Goal: Task Accomplishment & Management: Use online tool/utility

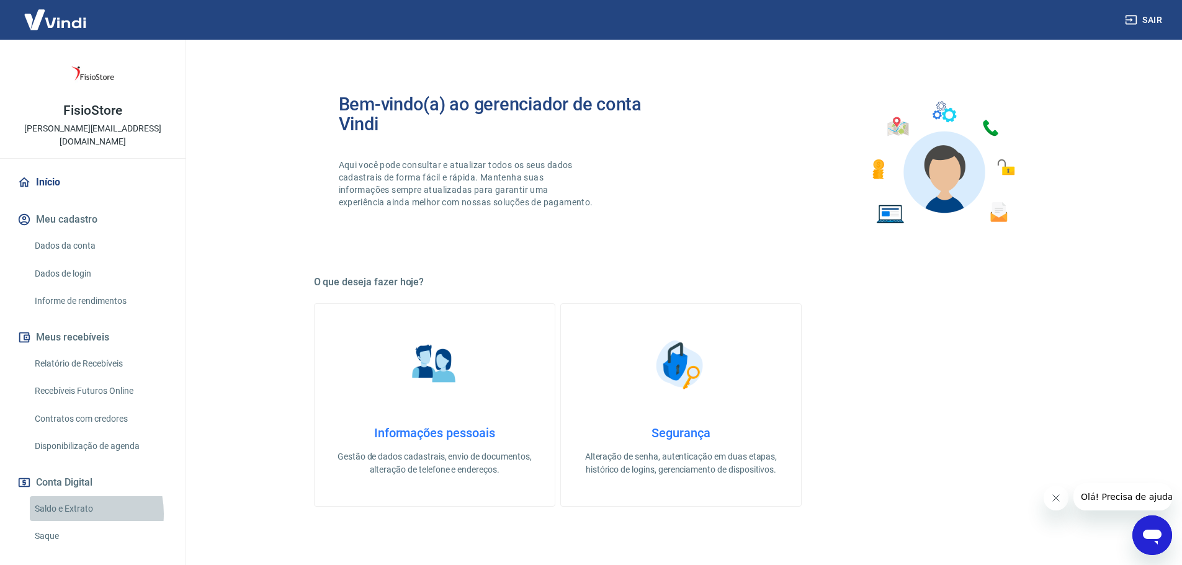
click at [63, 501] on link "Saldo e Extrato" at bounding box center [100, 508] width 141 height 25
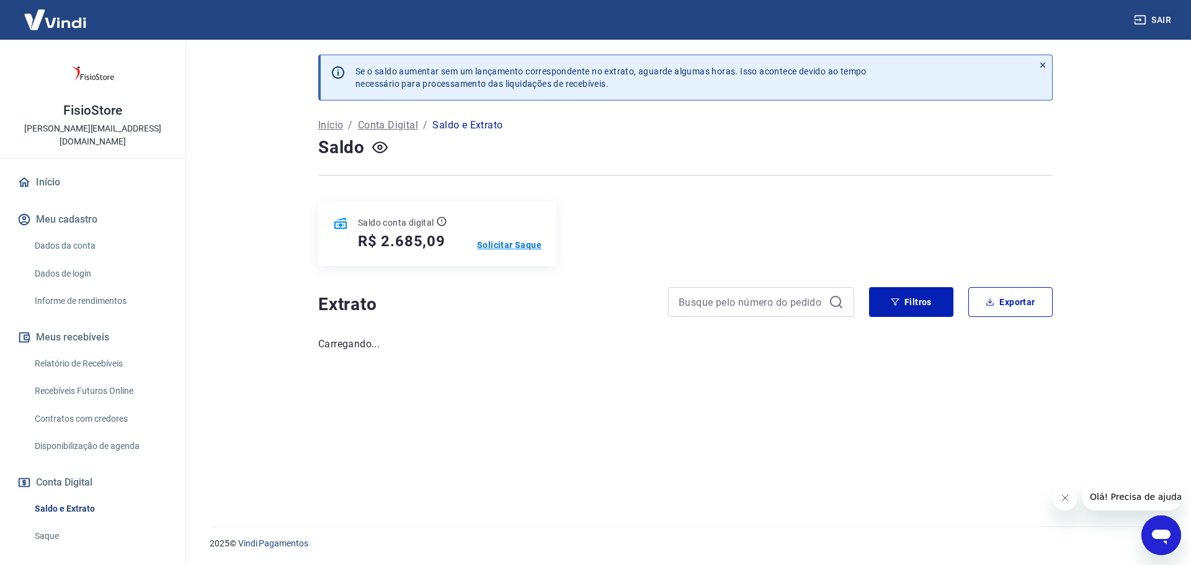
click at [515, 244] on p "Solicitar Saque" at bounding box center [509, 245] width 65 height 12
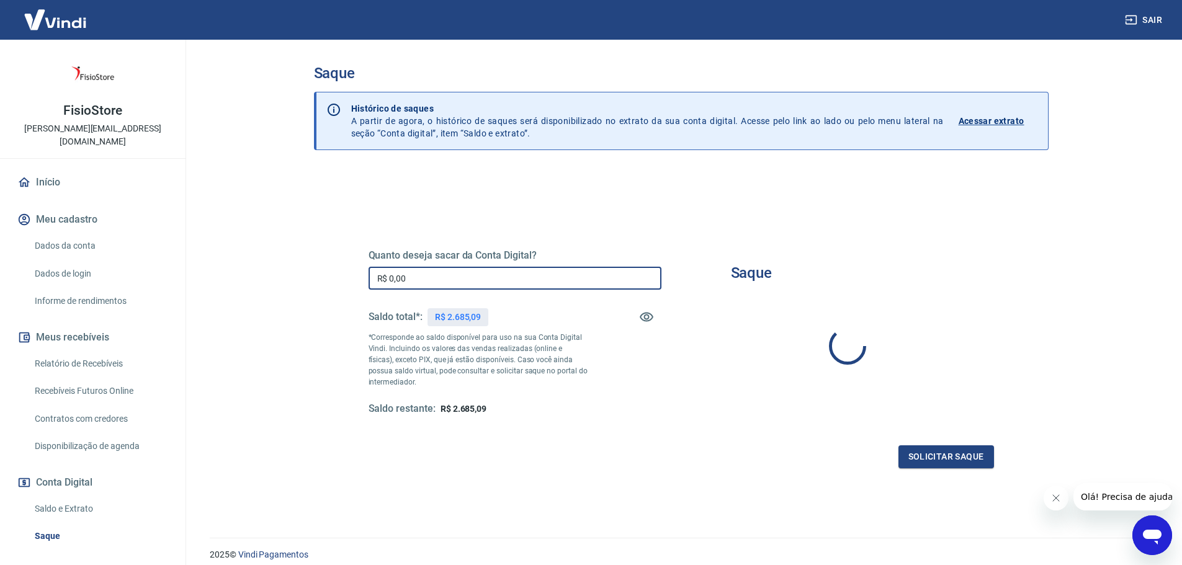
click at [548, 271] on input "R$ 0,00" at bounding box center [515, 278] width 293 height 23
type input "R$ 2.685,09"
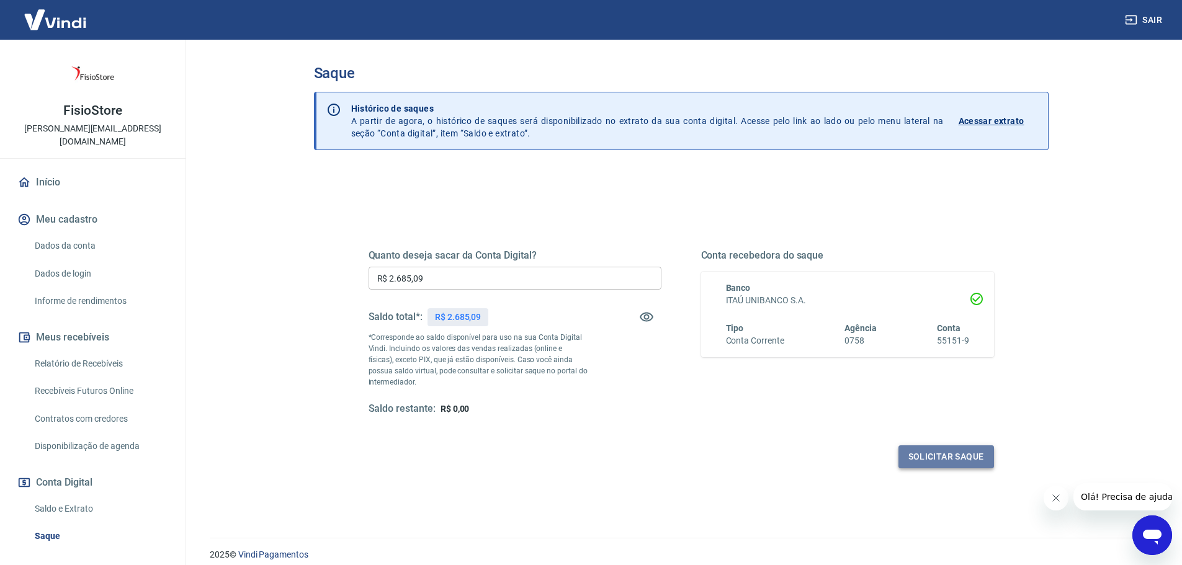
click at [946, 458] on button "Solicitar saque" at bounding box center [946, 456] width 96 height 23
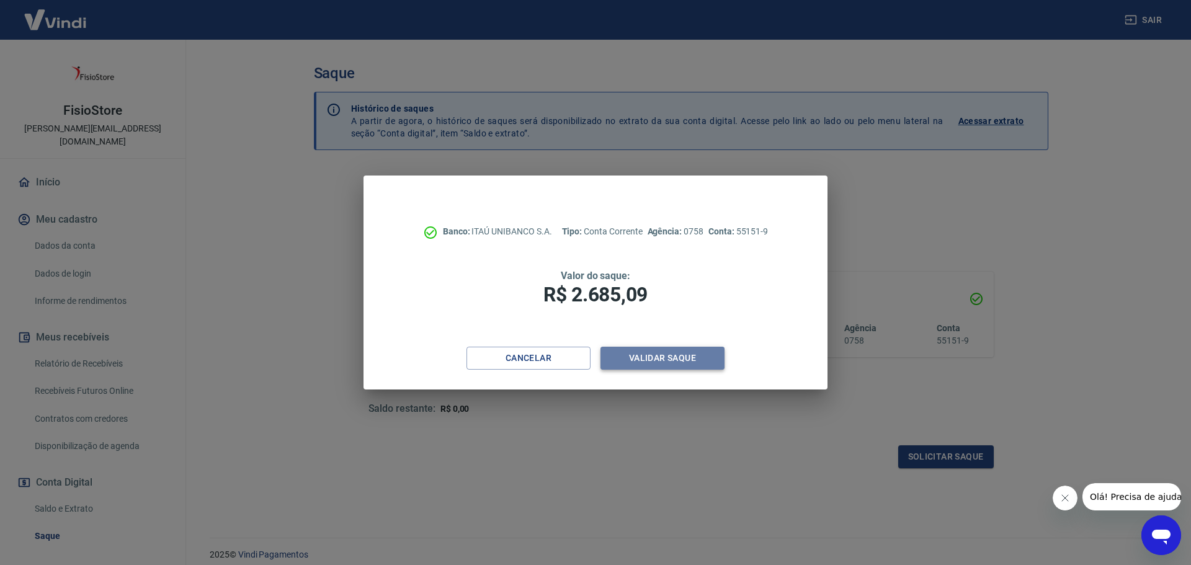
click at [666, 357] on button "Validar saque" at bounding box center [663, 358] width 124 height 23
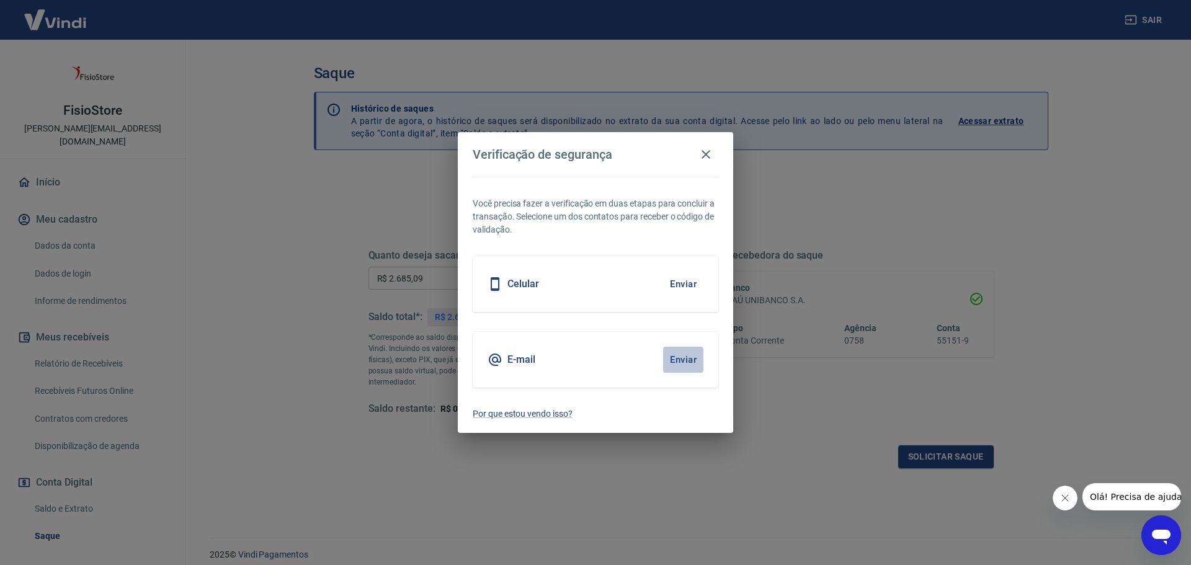
click at [666, 357] on button "Enviar" at bounding box center [683, 360] width 40 height 26
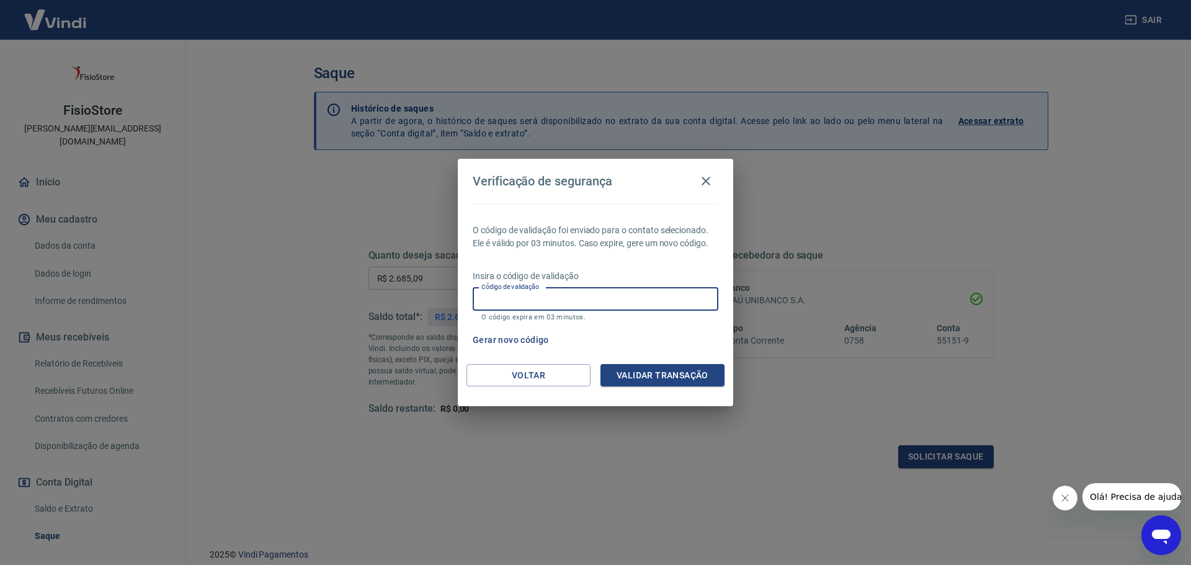
click at [522, 302] on input "Código de validação" at bounding box center [596, 299] width 246 height 23
paste input "200980"
type input "200980"
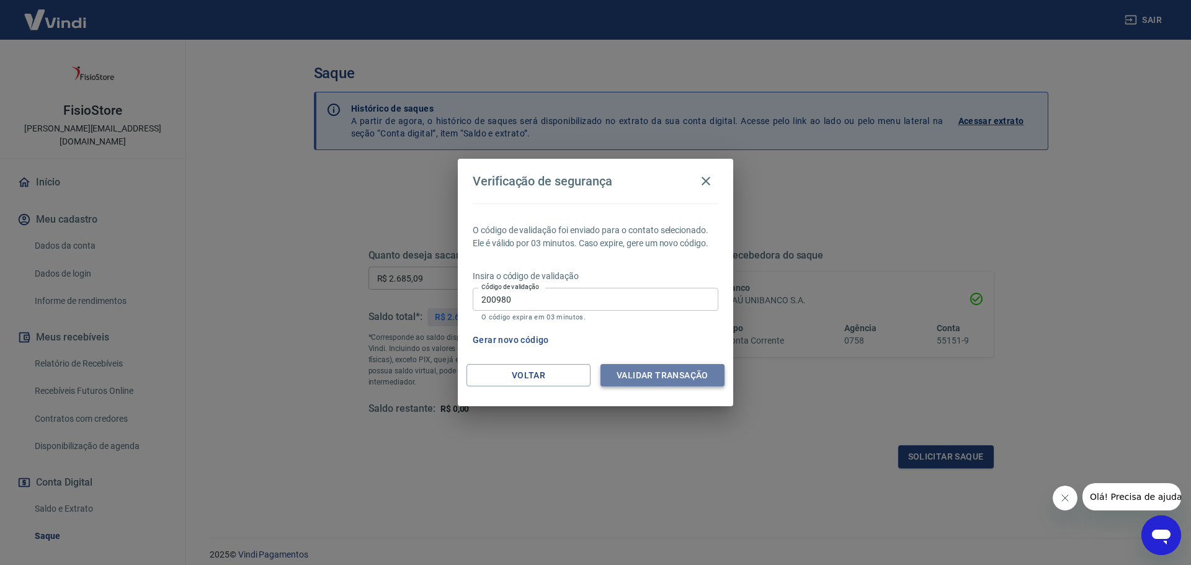
click at [667, 378] on button "Validar transação" at bounding box center [663, 375] width 124 height 23
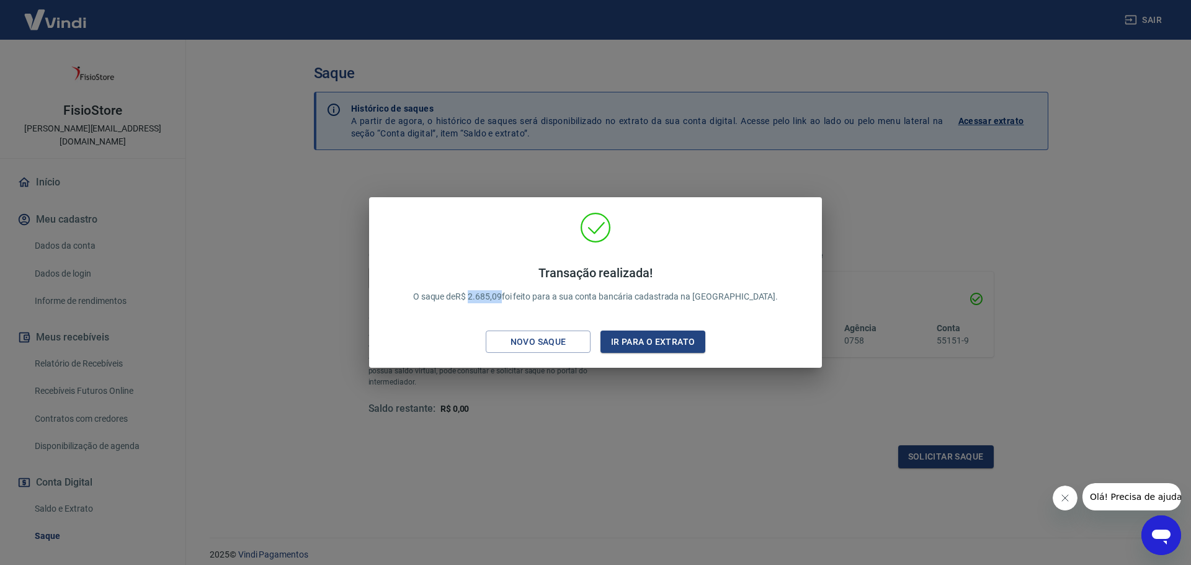
drag, startPoint x: 501, startPoint y: 298, endPoint x: 534, endPoint y: 297, distance: 32.9
click at [534, 297] on p "Transação realizada! O saque de R$ 2.685,09 foi feito para a sua conta bancária…" at bounding box center [595, 285] width 365 height 38
copy p "2.685,09"
click at [649, 339] on button "Ir para o extrato" at bounding box center [653, 342] width 105 height 23
